Goal: Information Seeking & Learning: Compare options

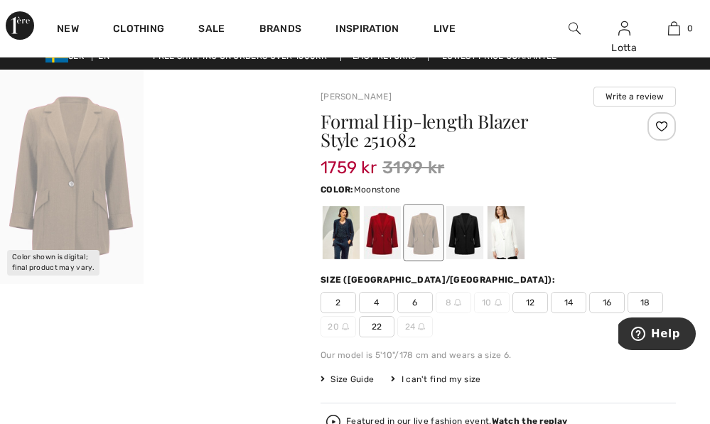
click at [428, 249] on div at bounding box center [423, 232] width 37 height 53
click at [228, 141] on video "Your browser does not support the video tag." at bounding box center [216, 106] width 144 height 72
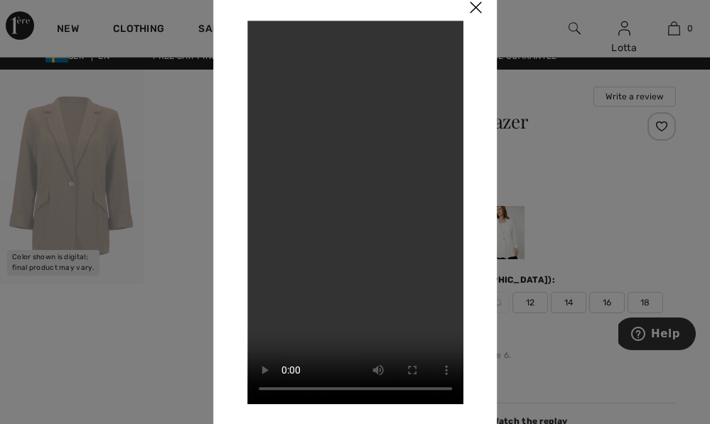
click at [477, 16] on img at bounding box center [475, 8] width 43 height 44
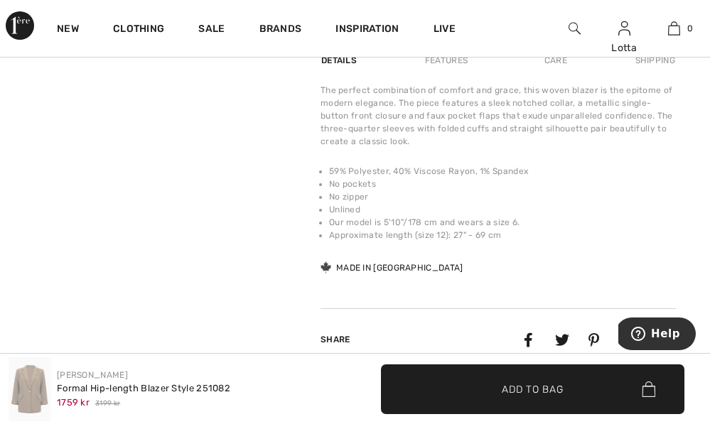
scroll to position [566, 0]
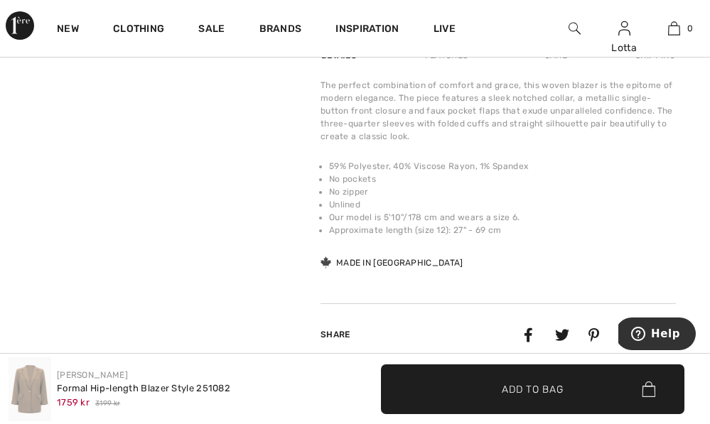
click at [576, 143] on div "The perfect combination of comfort and grace, this woven blazer is the epitome …" at bounding box center [497, 111] width 355 height 64
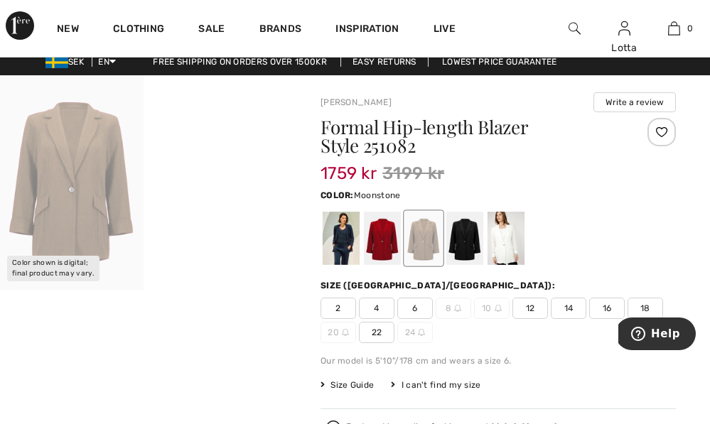
scroll to position [0, 0]
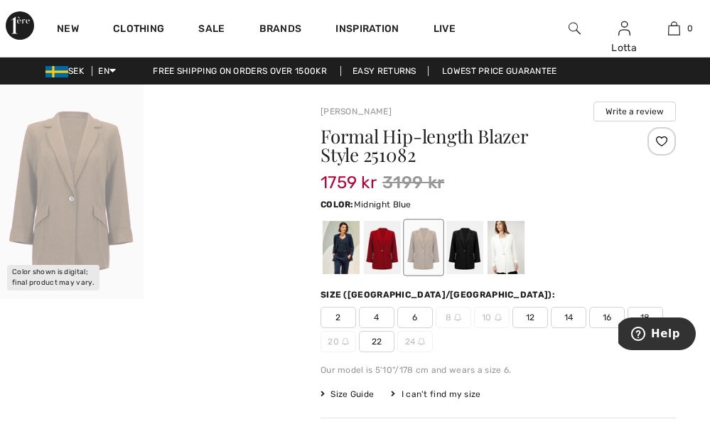
click at [355, 257] on div at bounding box center [341, 247] width 37 height 53
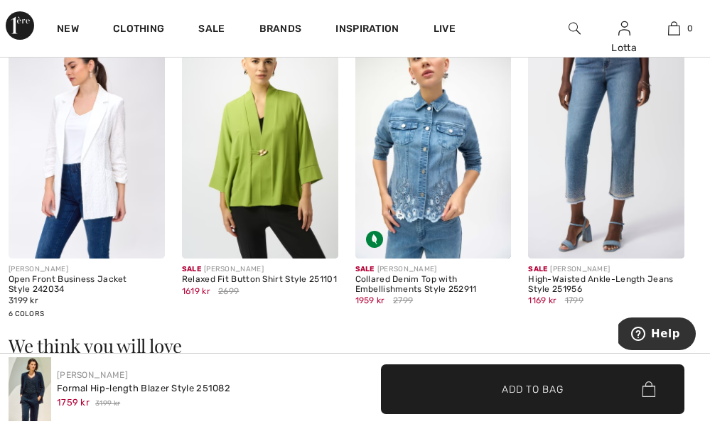
scroll to position [1175, 0]
click at [88, 161] on img at bounding box center [87, 142] width 156 height 234
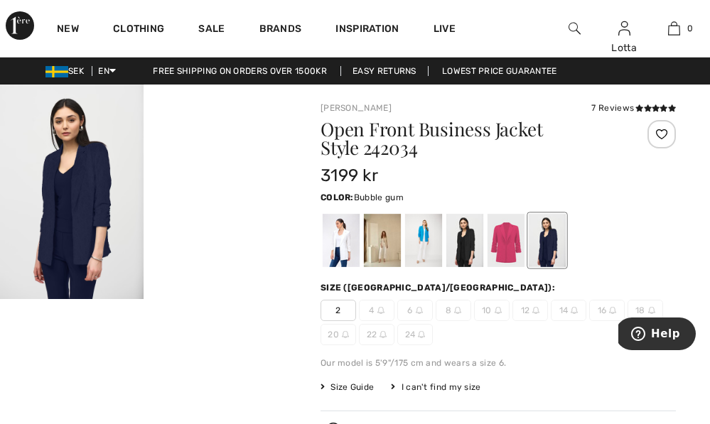
click at [523, 254] on div at bounding box center [505, 240] width 37 height 53
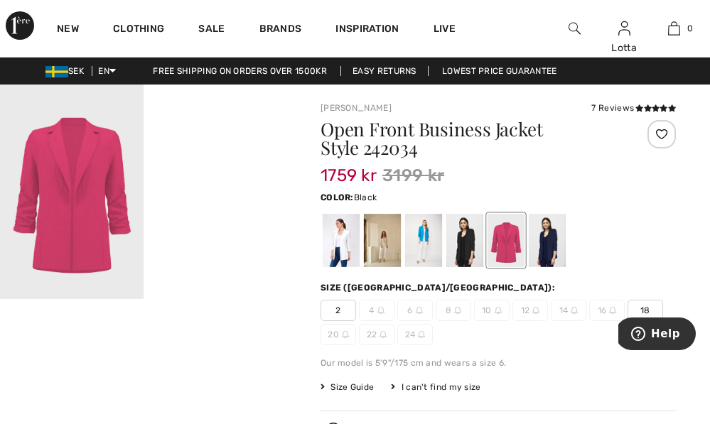
click at [478, 249] on div at bounding box center [464, 240] width 37 height 53
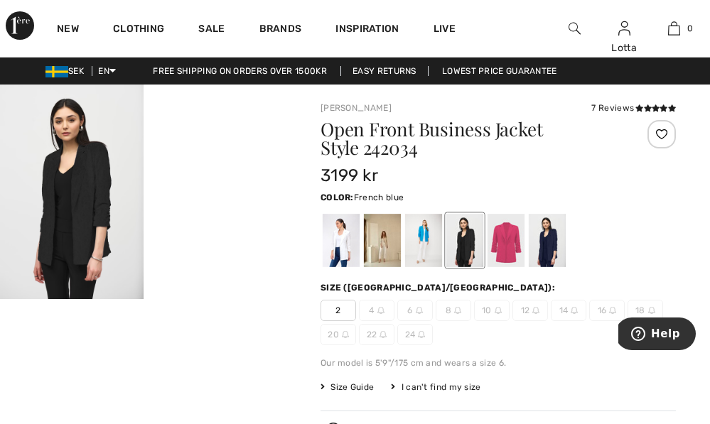
click at [438, 252] on div at bounding box center [423, 240] width 37 height 53
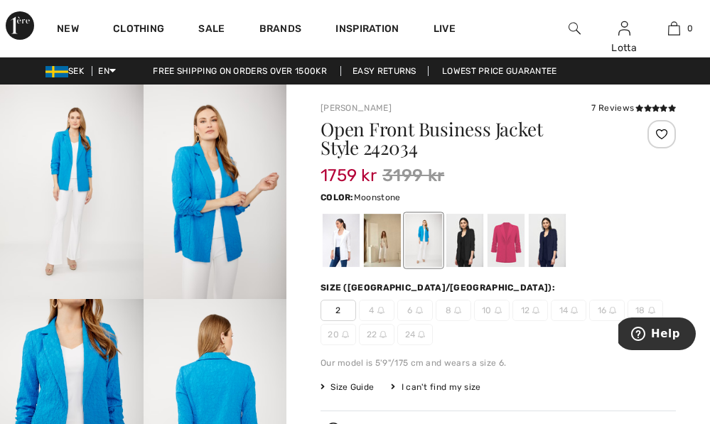
click at [390, 252] on div at bounding box center [382, 240] width 37 height 53
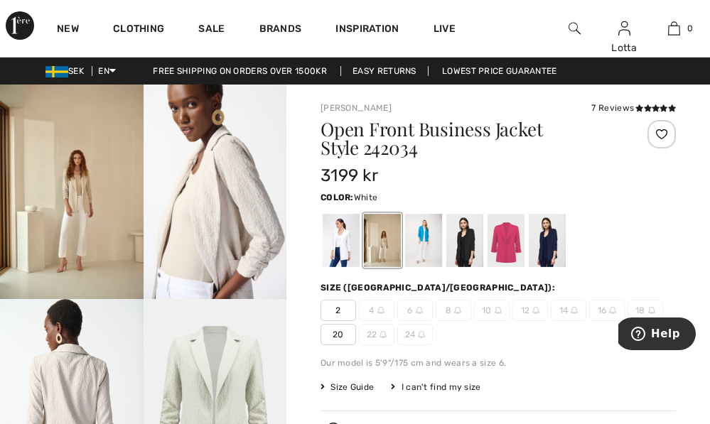
click at [350, 254] on div at bounding box center [341, 240] width 37 height 53
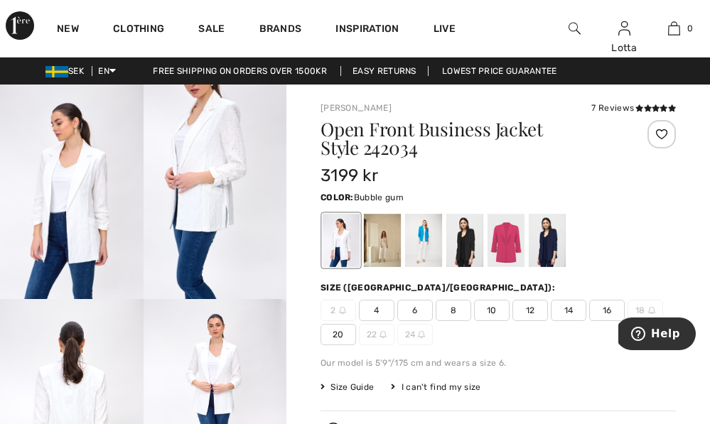
click at [516, 264] on div at bounding box center [505, 240] width 37 height 53
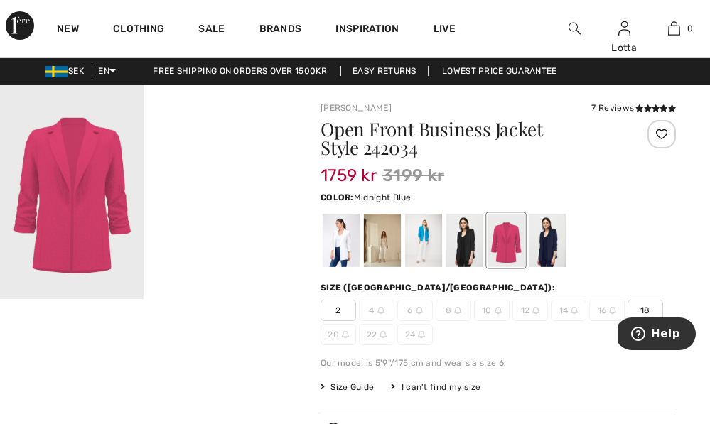
click at [565, 258] on div at bounding box center [547, 240] width 37 height 53
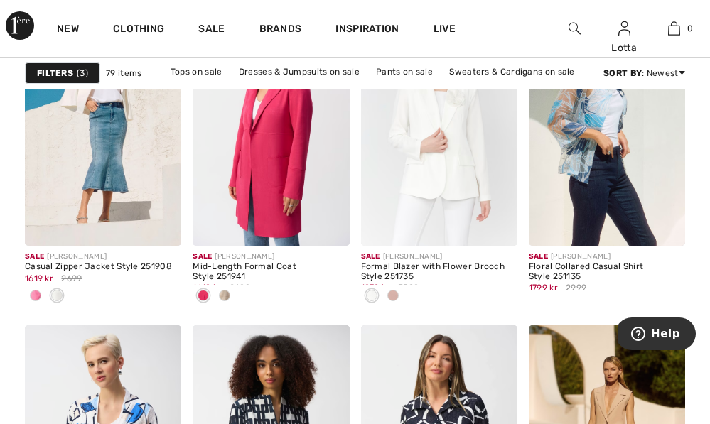
scroll to position [4023, 0]
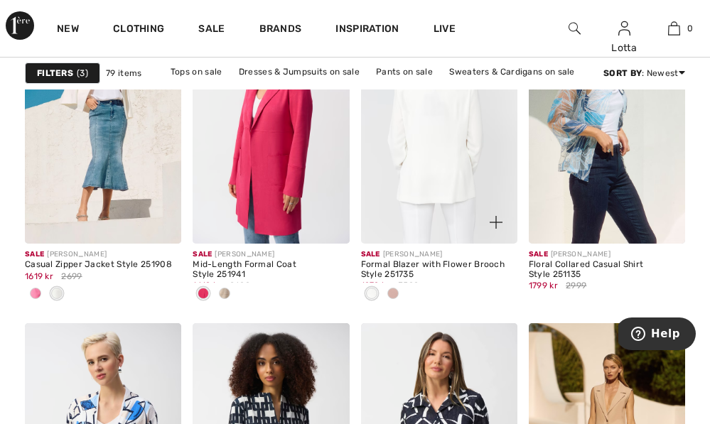
click at [446, 220] on img at bounding box center [439, 126] width 156 height 234
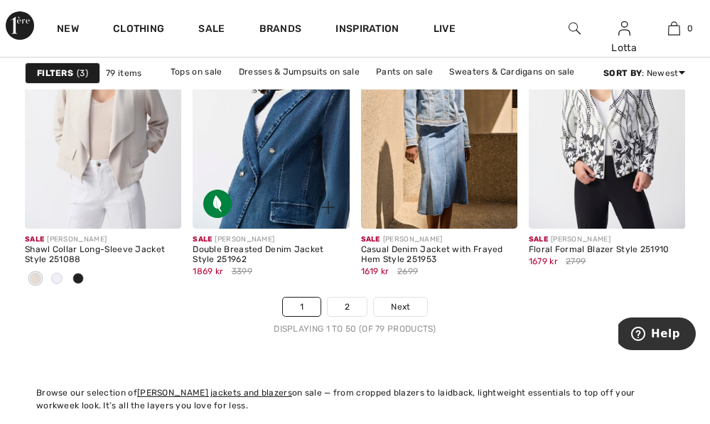
scroll to position [4664, 0]
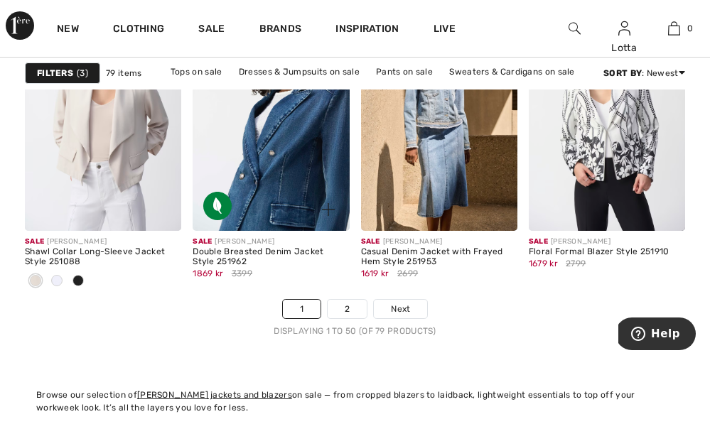
click at [308, 213] on img at bounding box center [271, 113] width 156 height 234
click at [306, 215] on img at bounding box center [271, 113] width 156 height 234
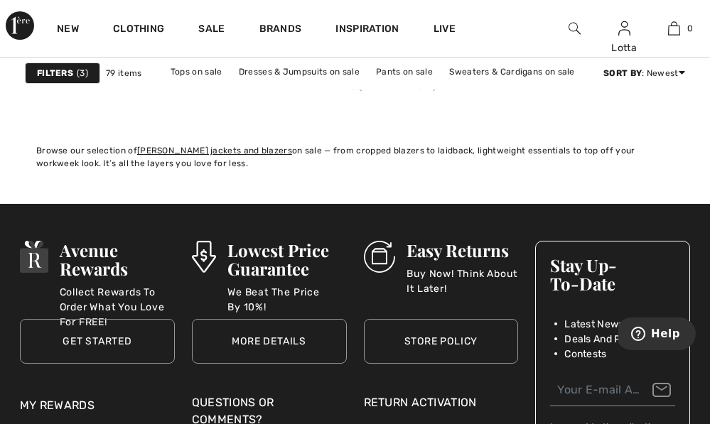
scroll to position [4965, 0]
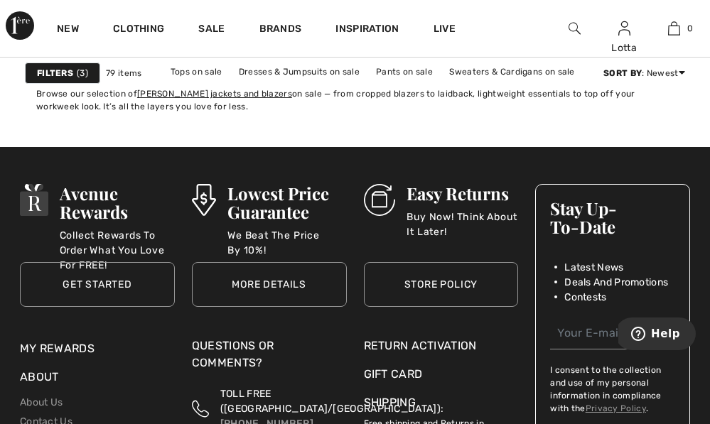
click at [357, 17] on link "2" at bounding box center [347, 8] width 39 height 18
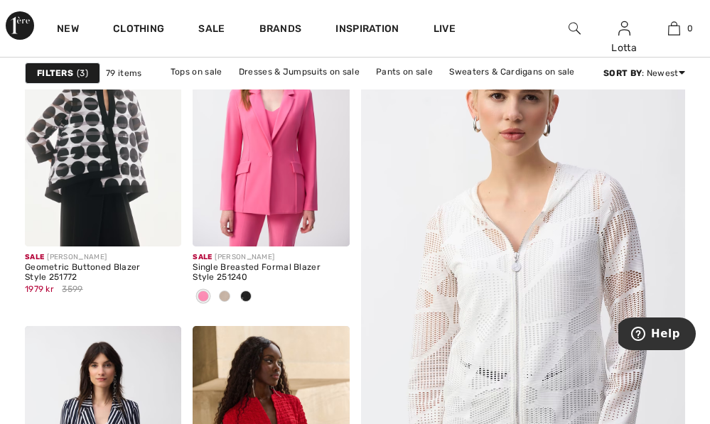
scroll to position [201, 0]
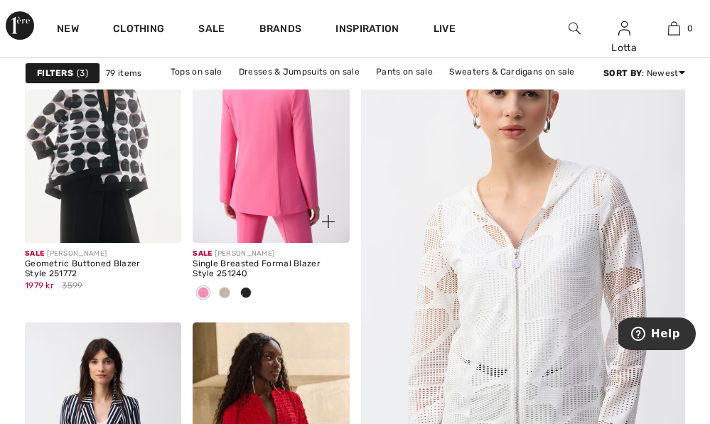
click at [267, 160] on img at bounding box center [271, 126] width 156 height 234
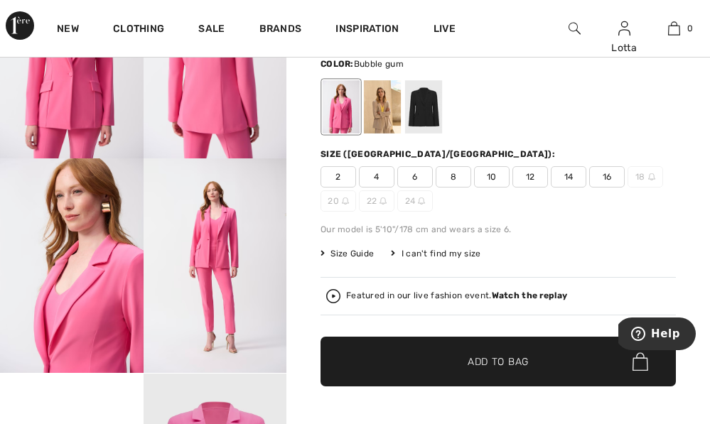
scroll to position [131, 0]
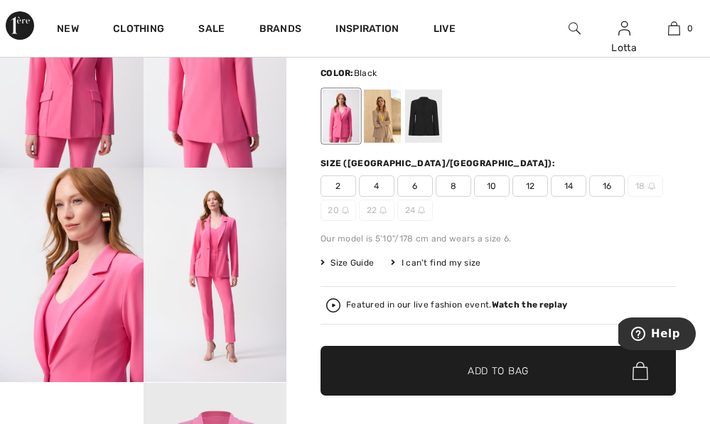
click at [436, 134] on div at bounding box center [423, 116] width 37 height 53
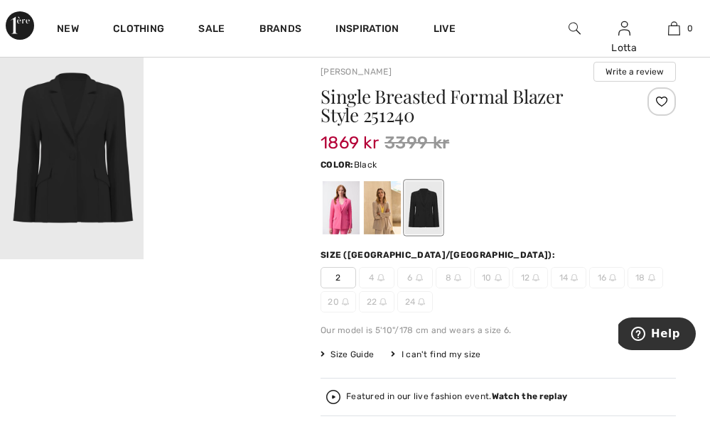
scroll to position [38, 0]
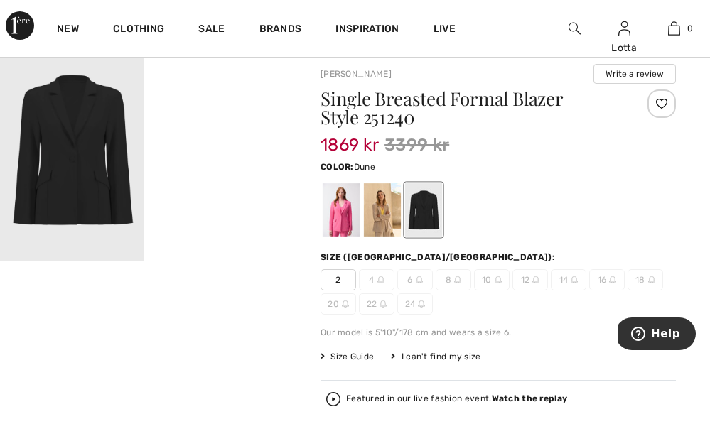
click at [392, 222] on div at bounding box center [382, 209] width 37 height 53
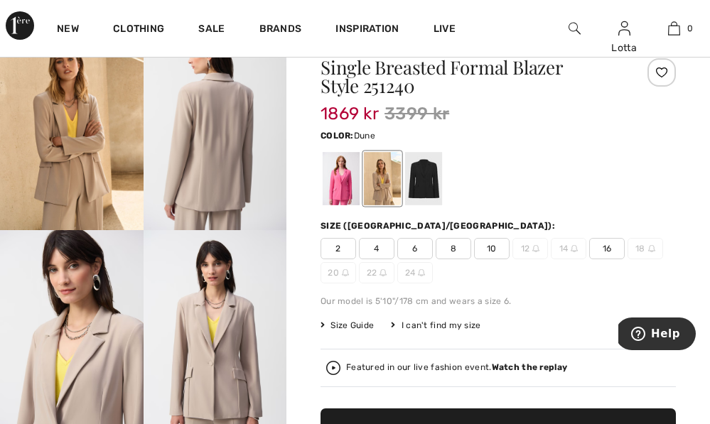
scroll to position [67, 0]
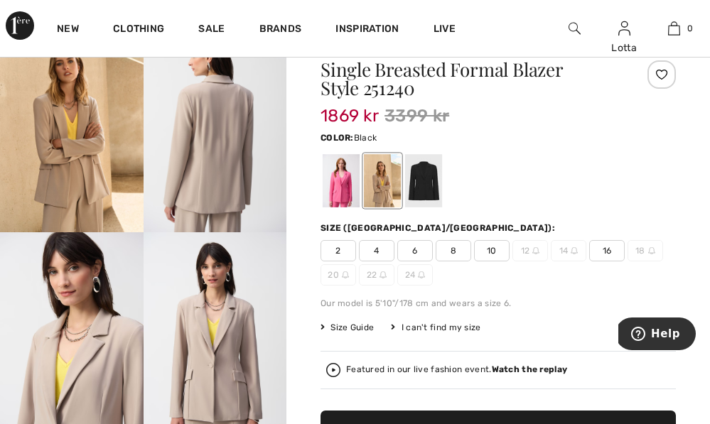
click at [436, 193] on div at bounding box center [423, 180] width 37 height 53
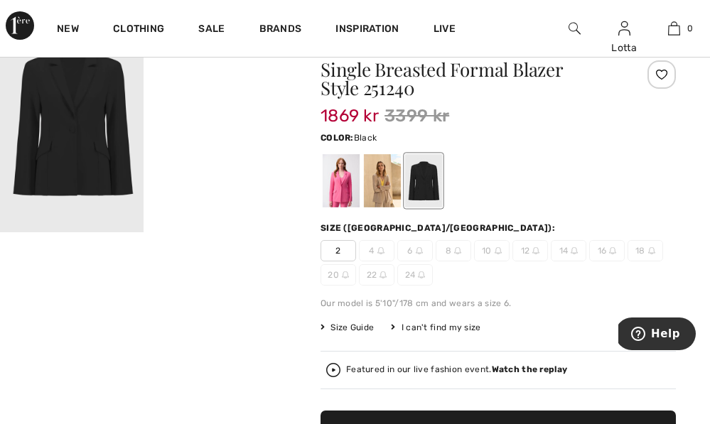
click at [479, 334] on div "I can't find my size" at bounding box center [436, 327] width 90 height 13
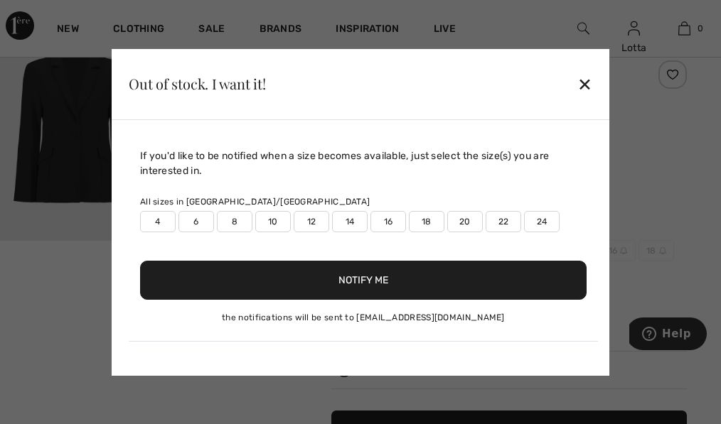
click at [324, 211] on label "12" at bounding box center [311, 221] width 36 height 21
click at [358, 286] on button "Notify Me" at bounding box center [363, 280] width 446 height 39
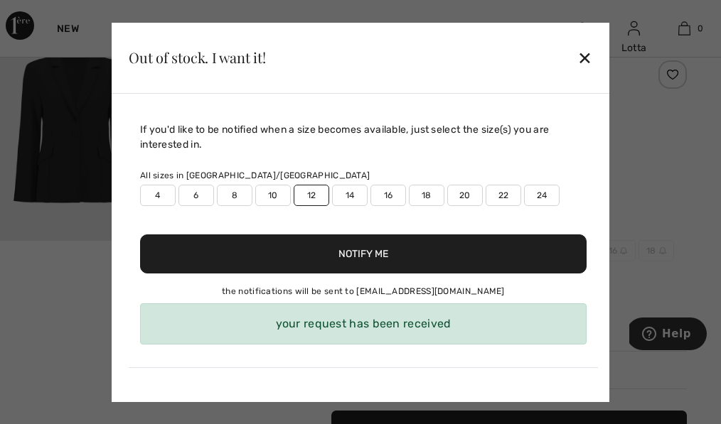
click at [579, 43] on div "✕" at bounding box center [584, 58] width 15 height 30
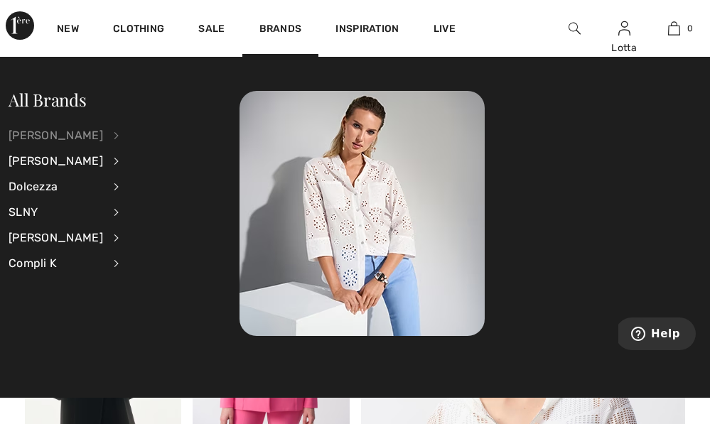
click at [87, 131] on div "[PERSON_NAME]" at bounding box center [56, 136] width 95 height 26
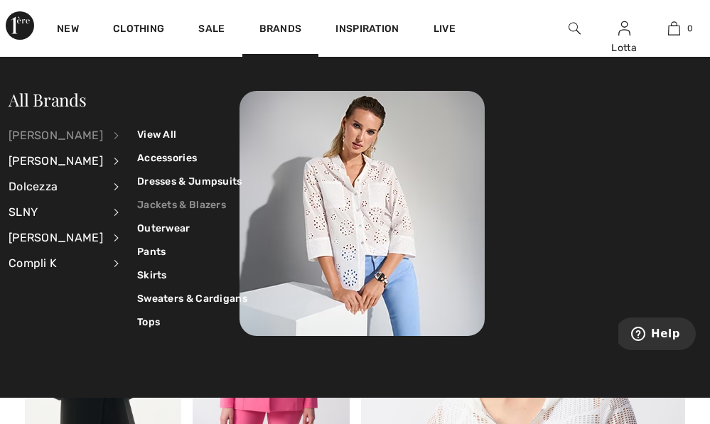
click at [187, 202] on link "Jackets & Blazers" at bounding box center [192, 204] width 110 height 23
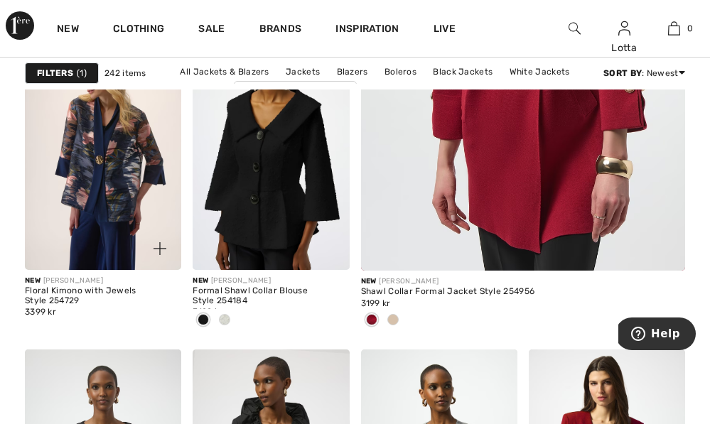
scroll to position [490, 0]
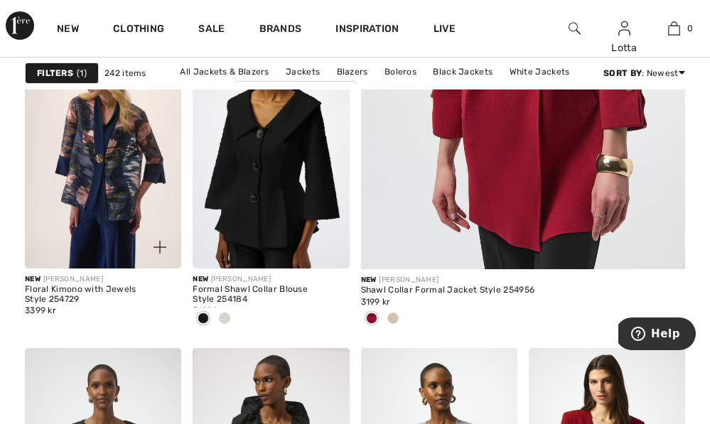
click at [102, 189] on img at bounding box center [103, 150] width 156 height 234
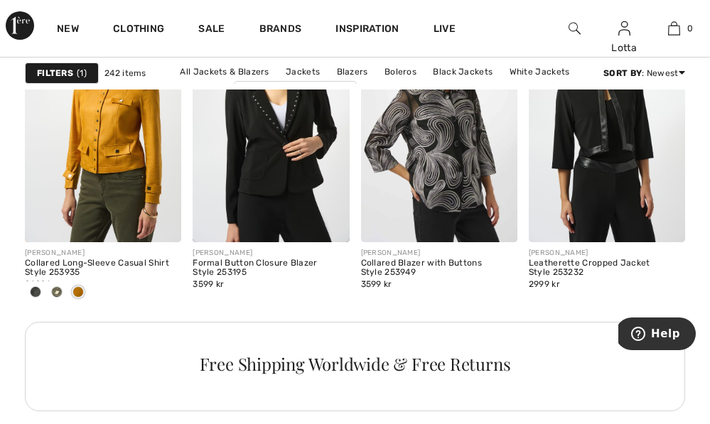
scroll to position [3588, 0]
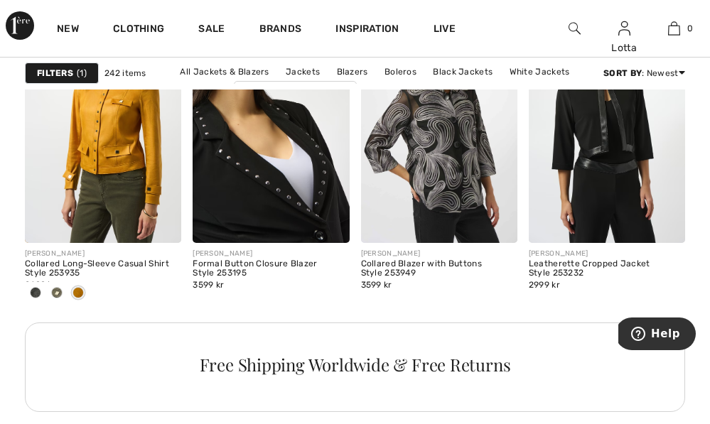
click at [281, 195] on img at bounding box center [271, 125] width 156 height 234
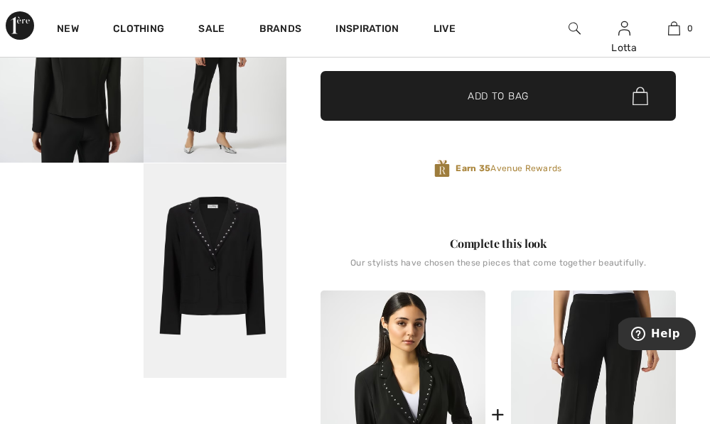
scroll to position [356, 0]
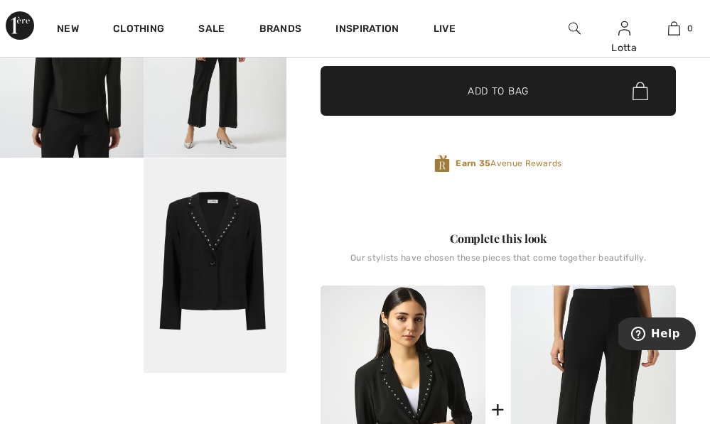
click at [92, 230] on video "Your browser does not support the video tag." at bounding box center [72, 194] width 144 height 72
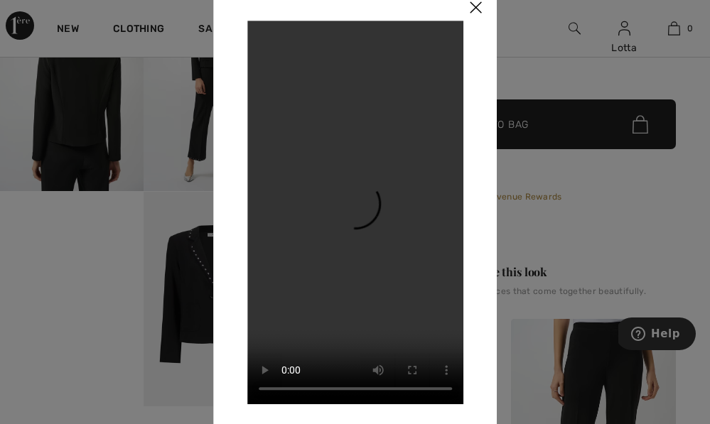
scroll to position [269, 0]
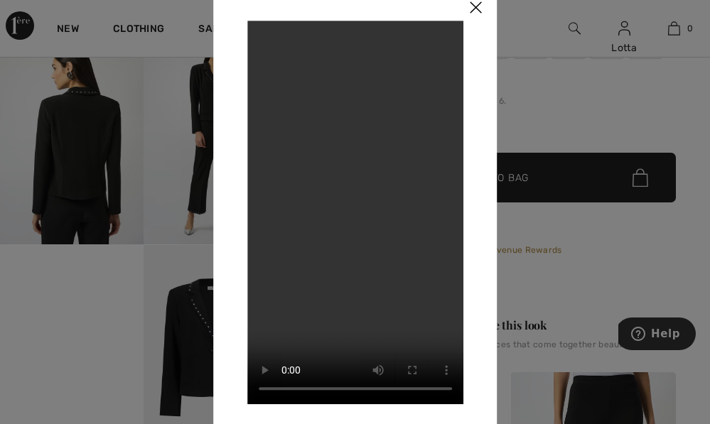
click at [474, 19] on img at bounding box center [475, 8] width 43 height 44
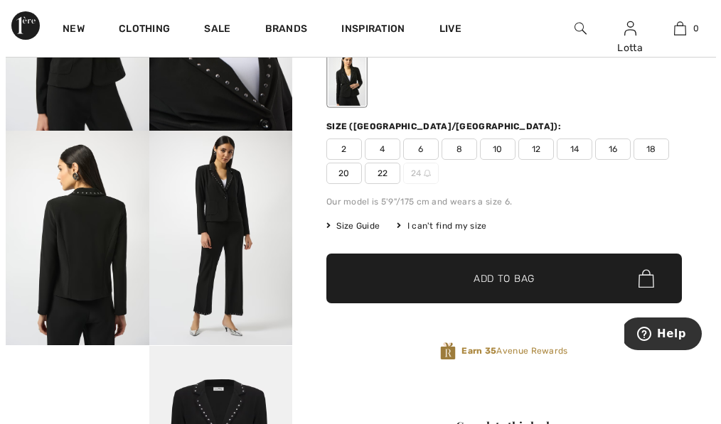
scroll to position [166, 0]
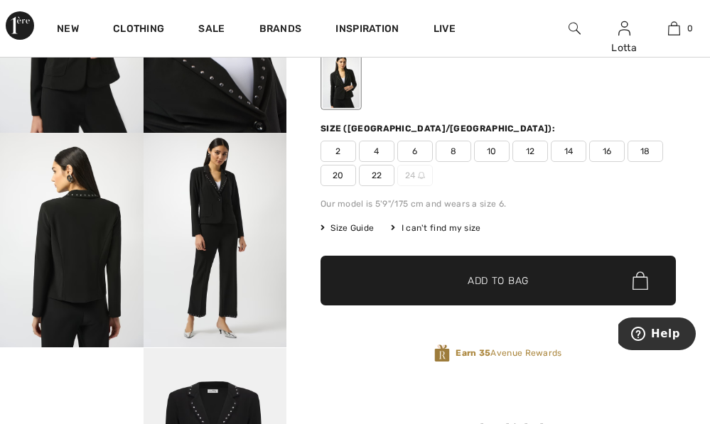
click at [368, 234] on span "Size Guide" at bounding box center [346, 228] width 53 height 13
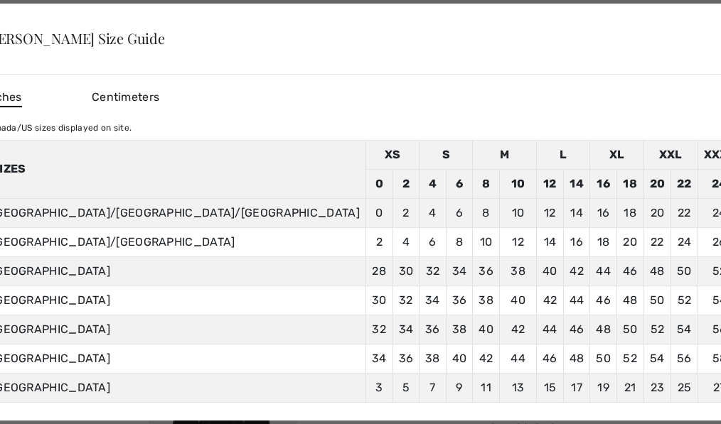
click at [159, 90] on span "Centimeters" at bounding box center [126, 97] width 68 height 14
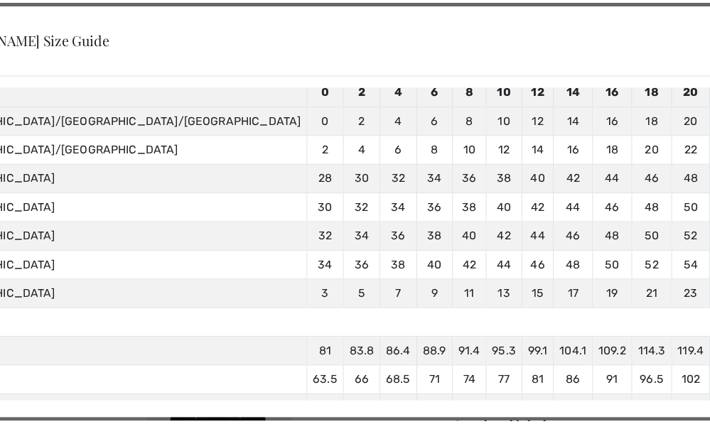
scroll to position [0, 0]
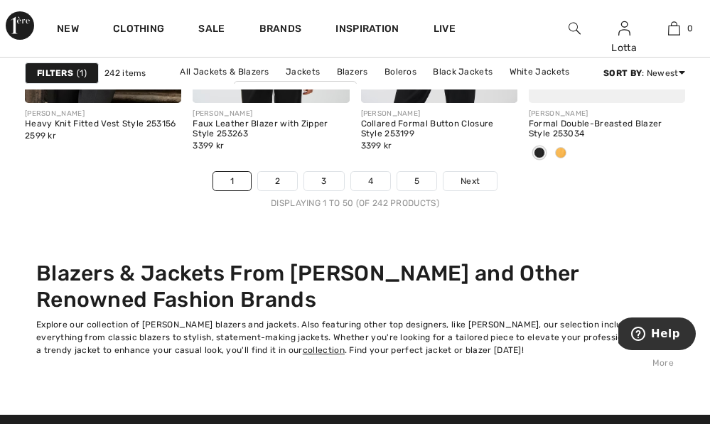
scroll to position [4794, 0]
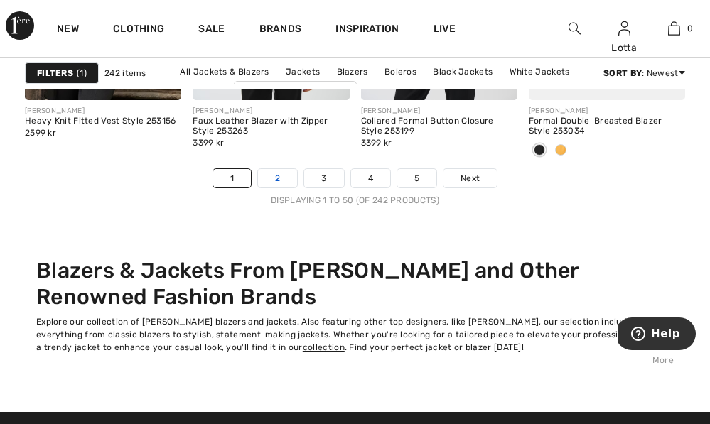
click at [258, 188] on link "2" at bounding box center [277, 178] width 39 height 18
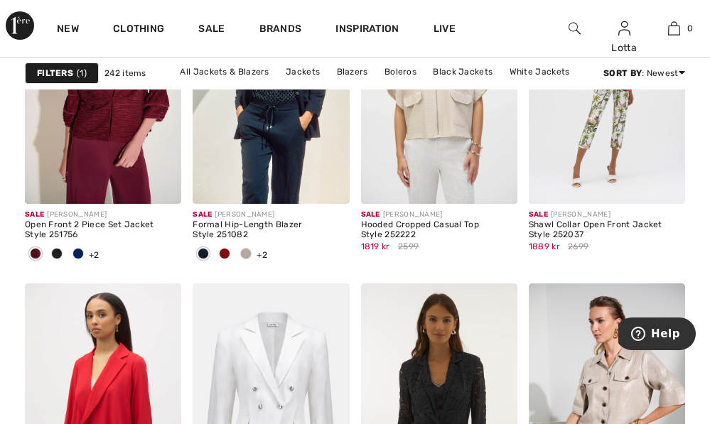
scroll to position [3316, 0]
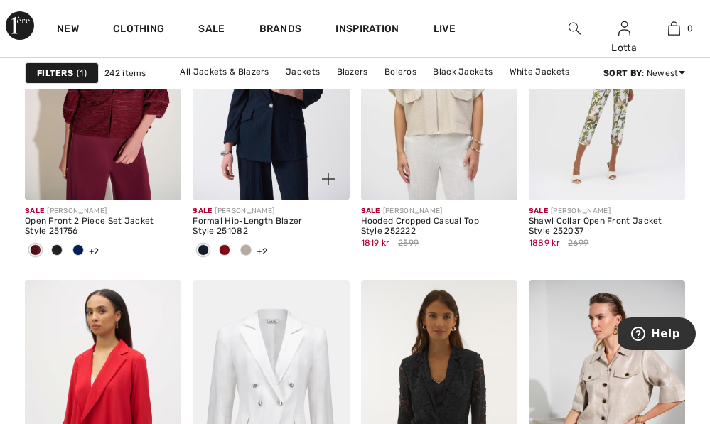
click at [279, 177] on img at bounding box center [271, 83] width 156 height 234
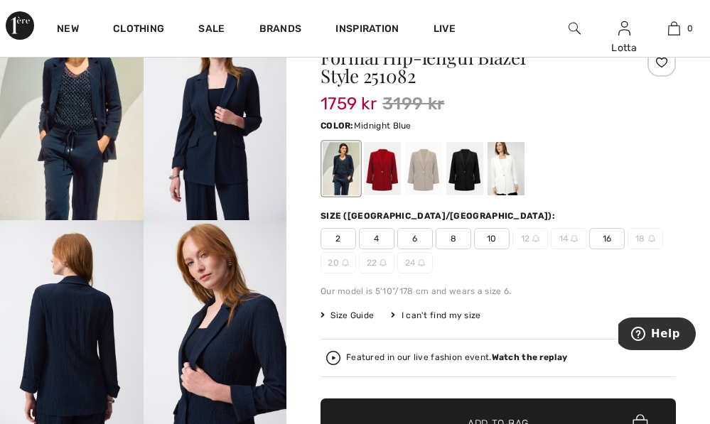
scroll to position [78, 0]
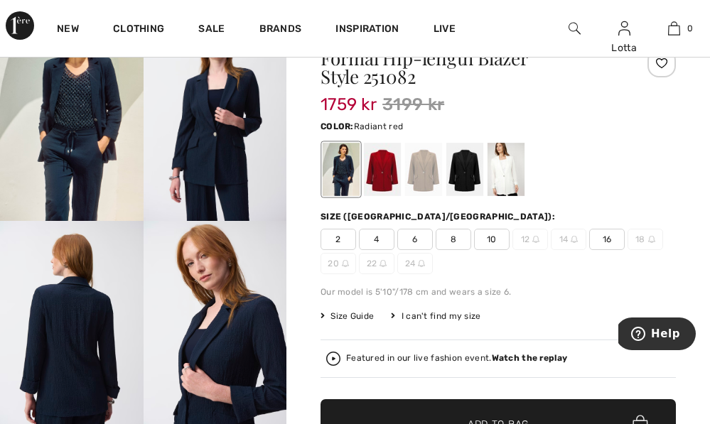
click at [397, 175] on div at bounding box center [382, 169] width 37 height 53
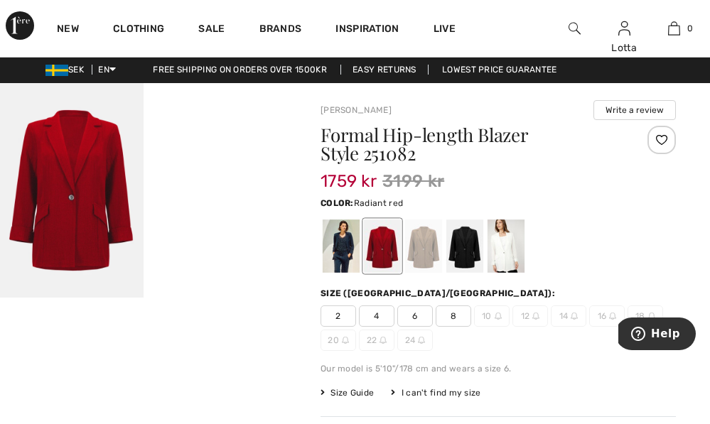
scroll to position [0, 0]
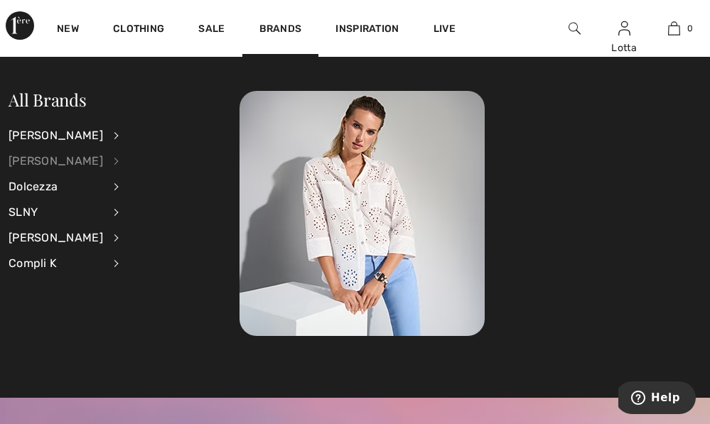
click at [64, 163] on div "[PERSON_NAME]" at bounding box center [56, 162] width 95 height 26
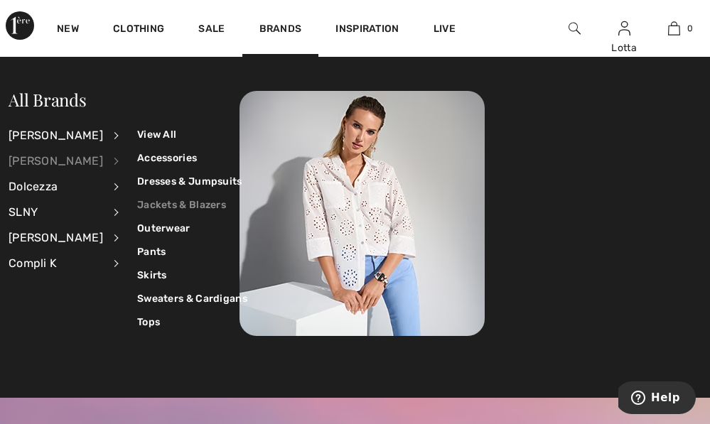
click at [149, 203] on link "Jackets & Blazers" at bounding box center [192, 204] width 110 height 23
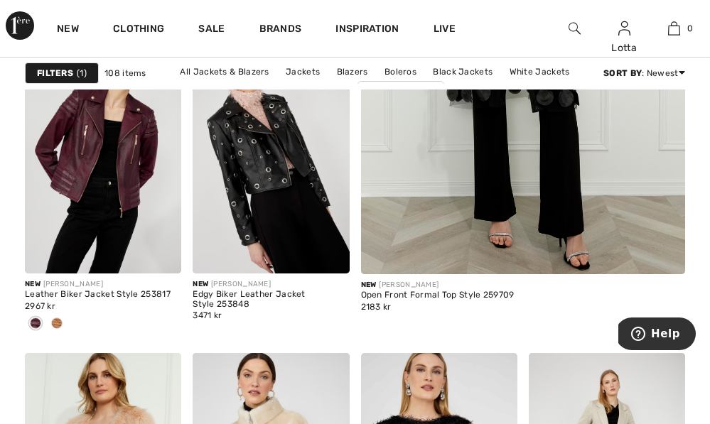
scroll to position [486, 0]
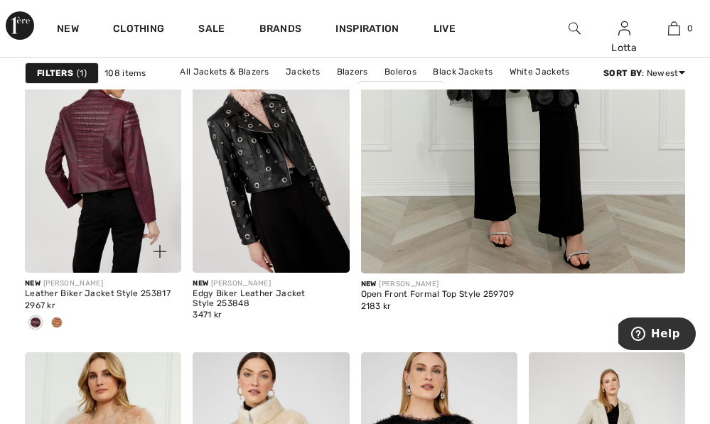
click at [87, 226] on img at bounding box center [103, 155] width 156 height 234
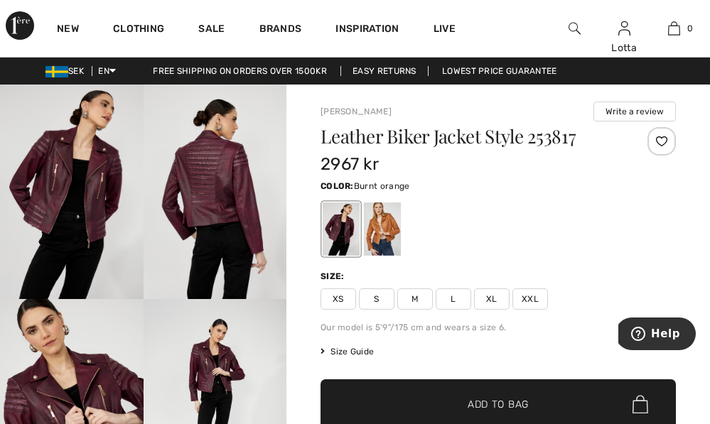
click at [397, 252] on div at bounding box center [382, 229] width 37 height 53
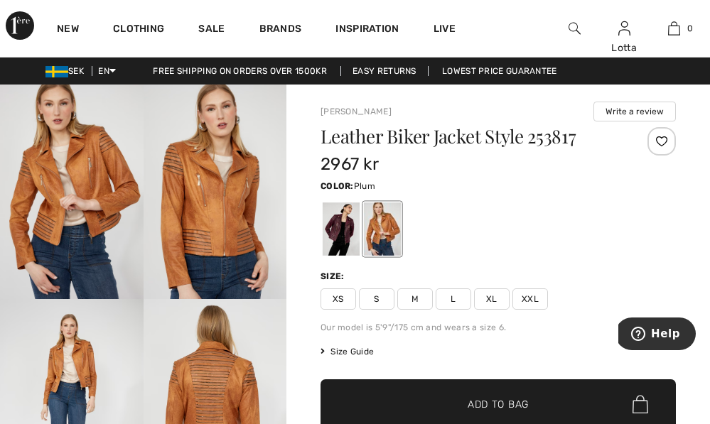
click at [352, 242] on div at bounding box center [341, 229] width 37 height 53
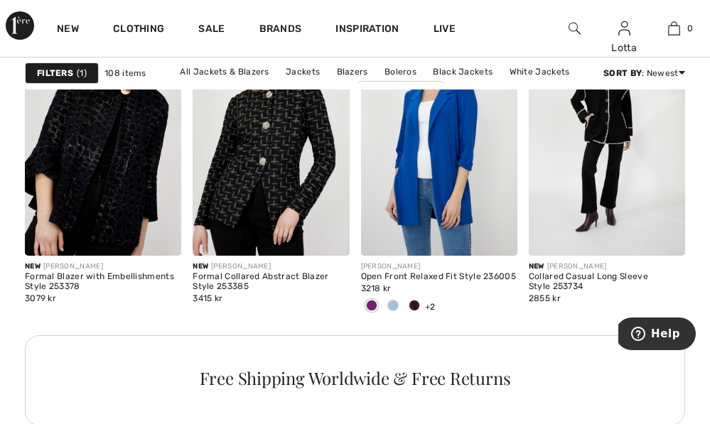
scroll to position [2192, 0]
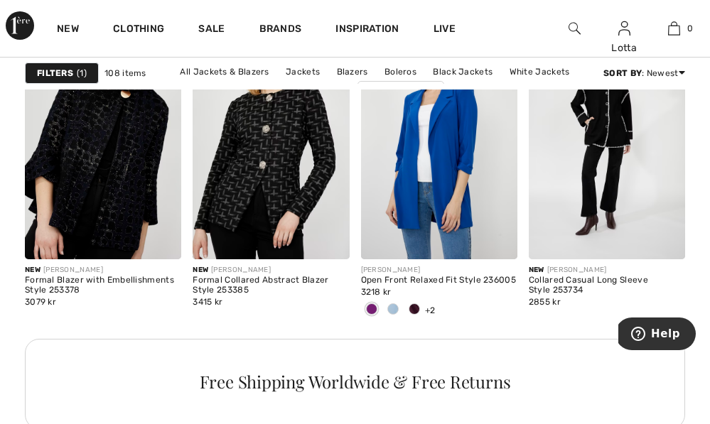
click at [352, 158] on div "New FRANK LYMAN Casual Animal Print Jacket Style 253841 2519 kr New FRANK LYMAN…" at bounding box center [355, 393] width 660 height 4753
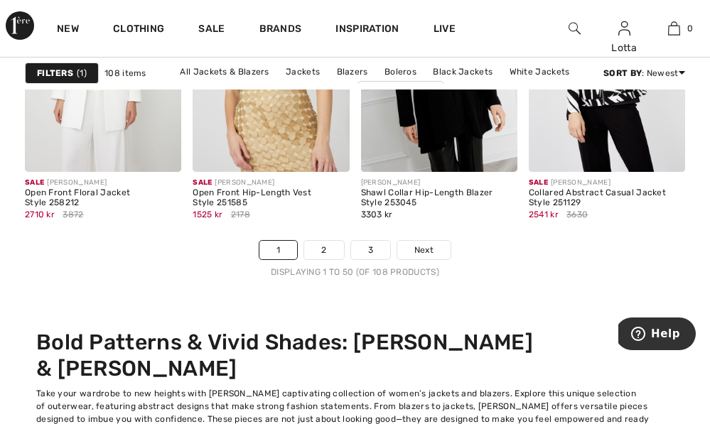
scroll to position [4722, 0]
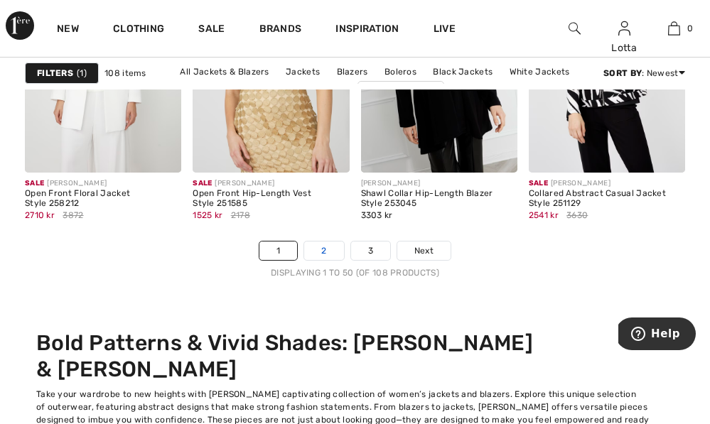
click at [321, 260] on link "2" at bounding box center [323, 251] width 39 height 18
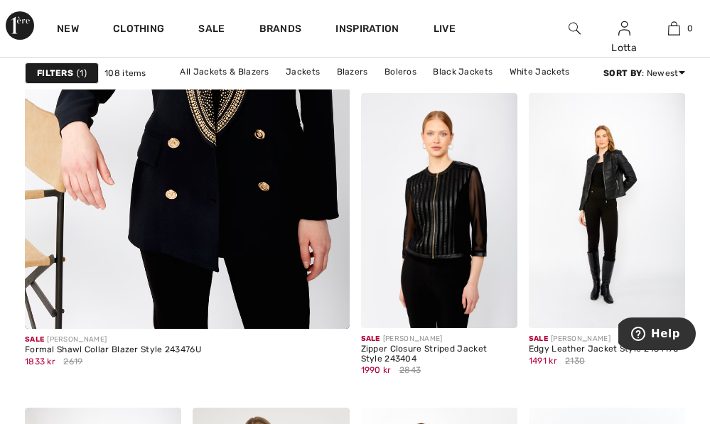
scroll to position [2873, 0]
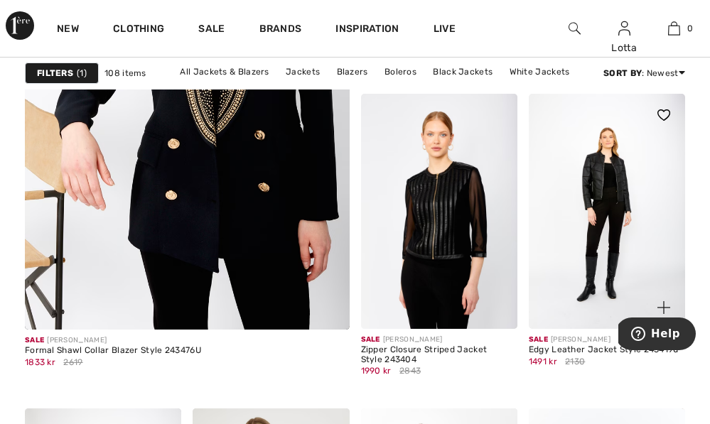
click at [597, 236] on img at bounding box center [607, 211] width 156 height 234
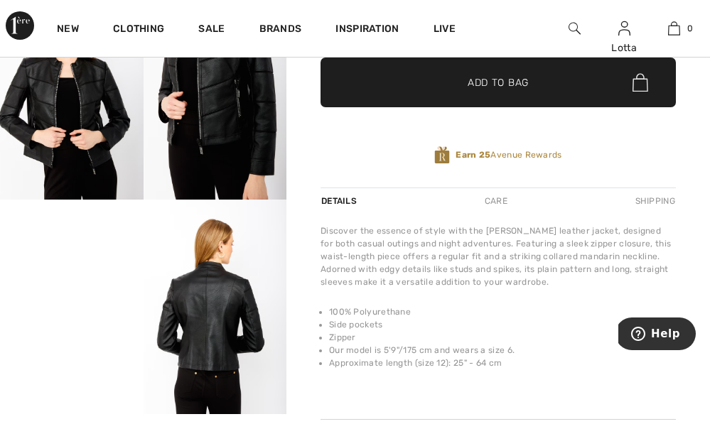
scroll to position [313, 0]
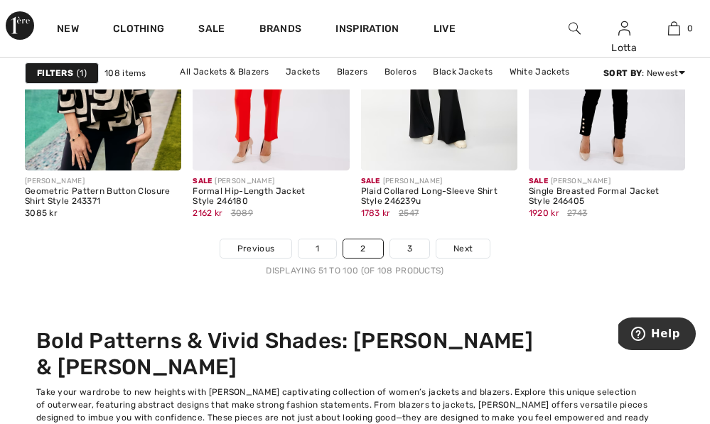
scroll to position [4725, 0]
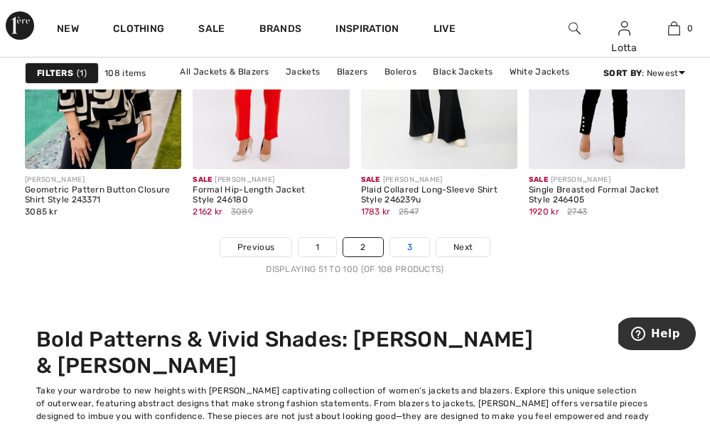
click at [429, 257] on link "3" at bounding box center [409, 247] width 39 height 18
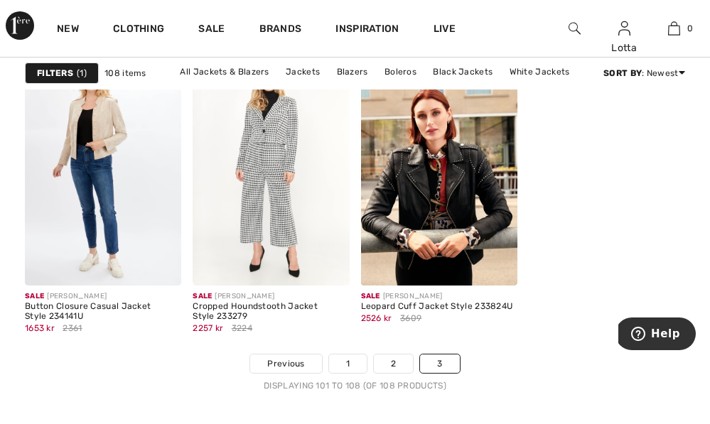
scroll to position [784, 0]
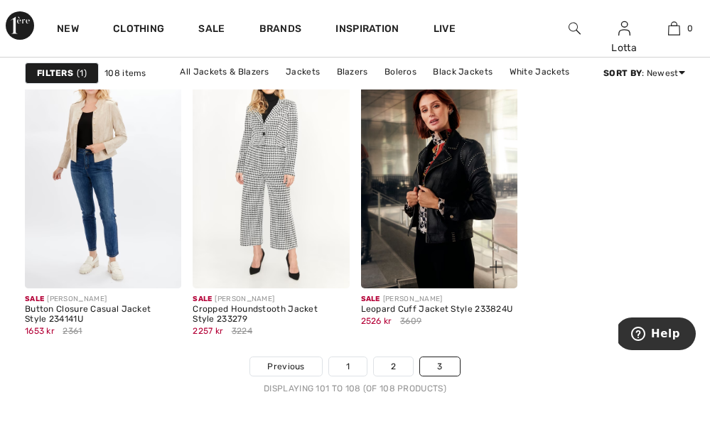
click at [448, 198] on img at bounding box center [439, 171] width 156 height 234
